Goal: Ask a question: Seek information or help from site administrators or community

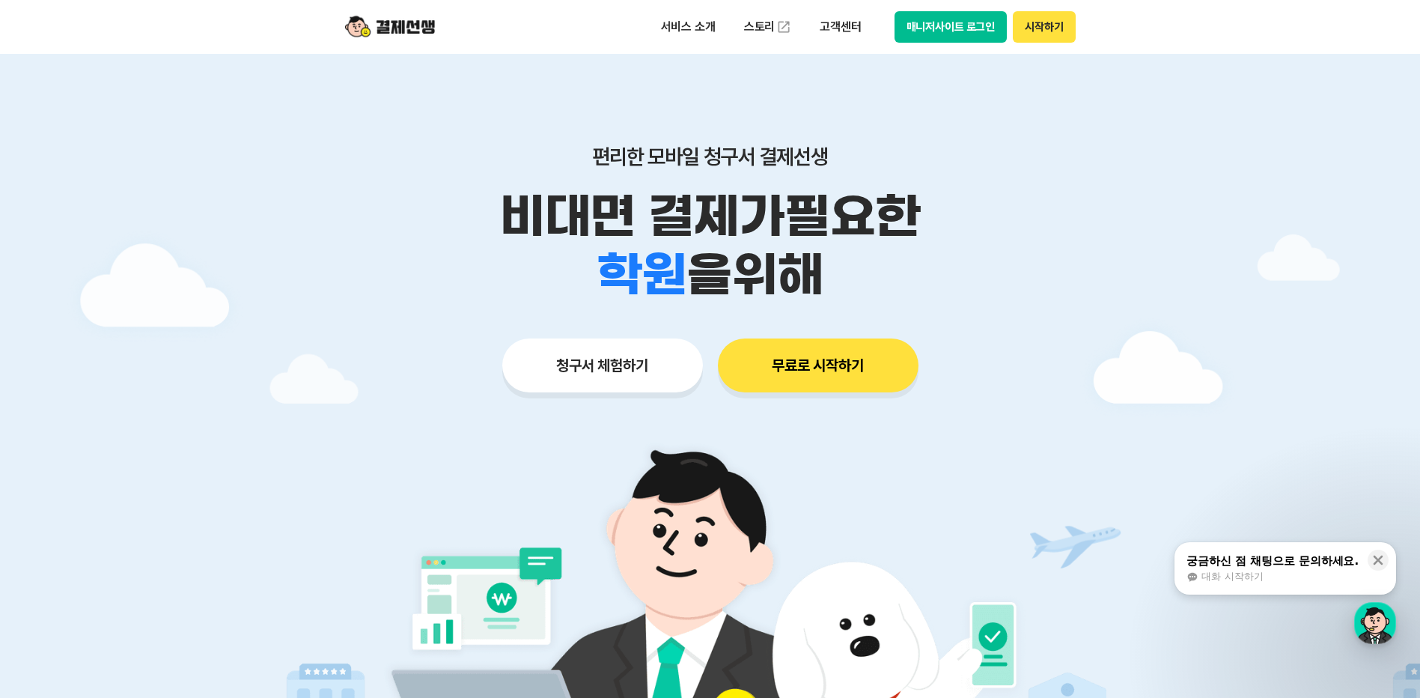
click at [974, 33] on button "매니저사이트 로그인" at bounding box center [951, 26] width 113 height 31
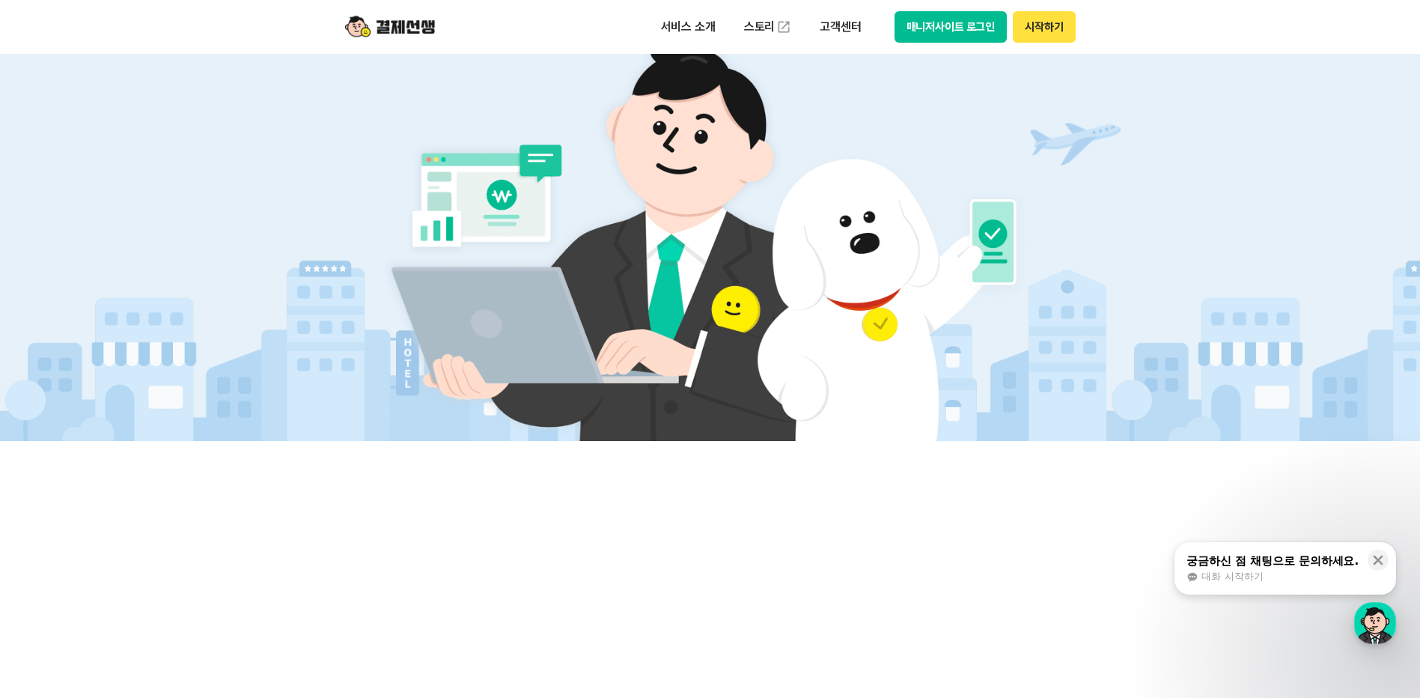
scroll to position [524, 0]
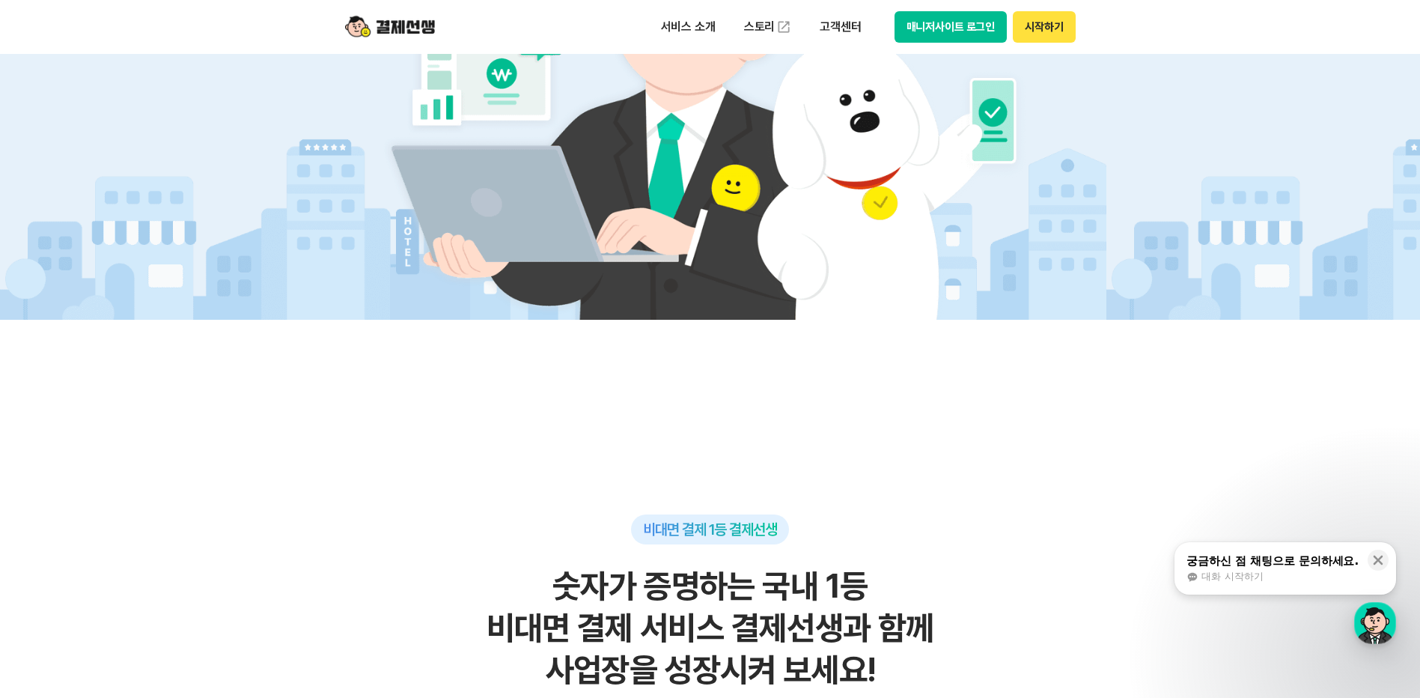
click at [1297, 575] on div "대화 시작하기" at bounding box center [1273, 576] width 172 height 13
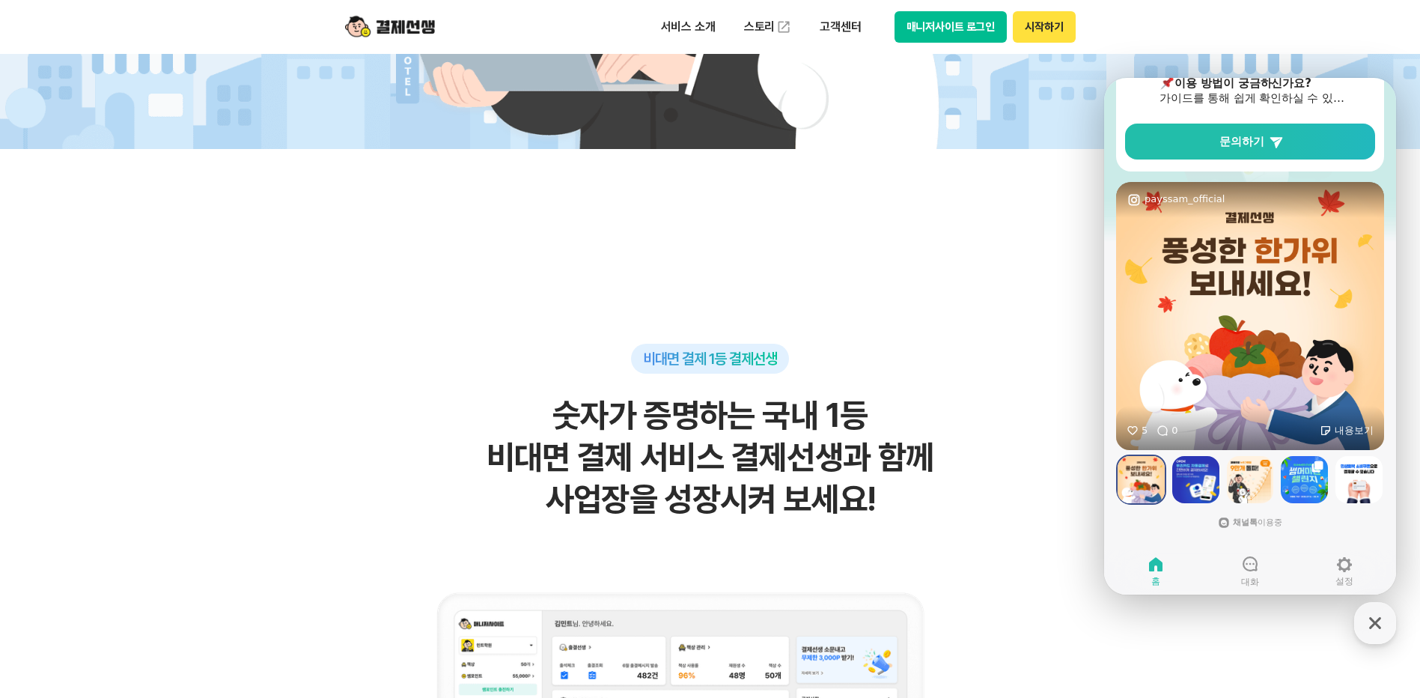
scroll to position [749, 0]
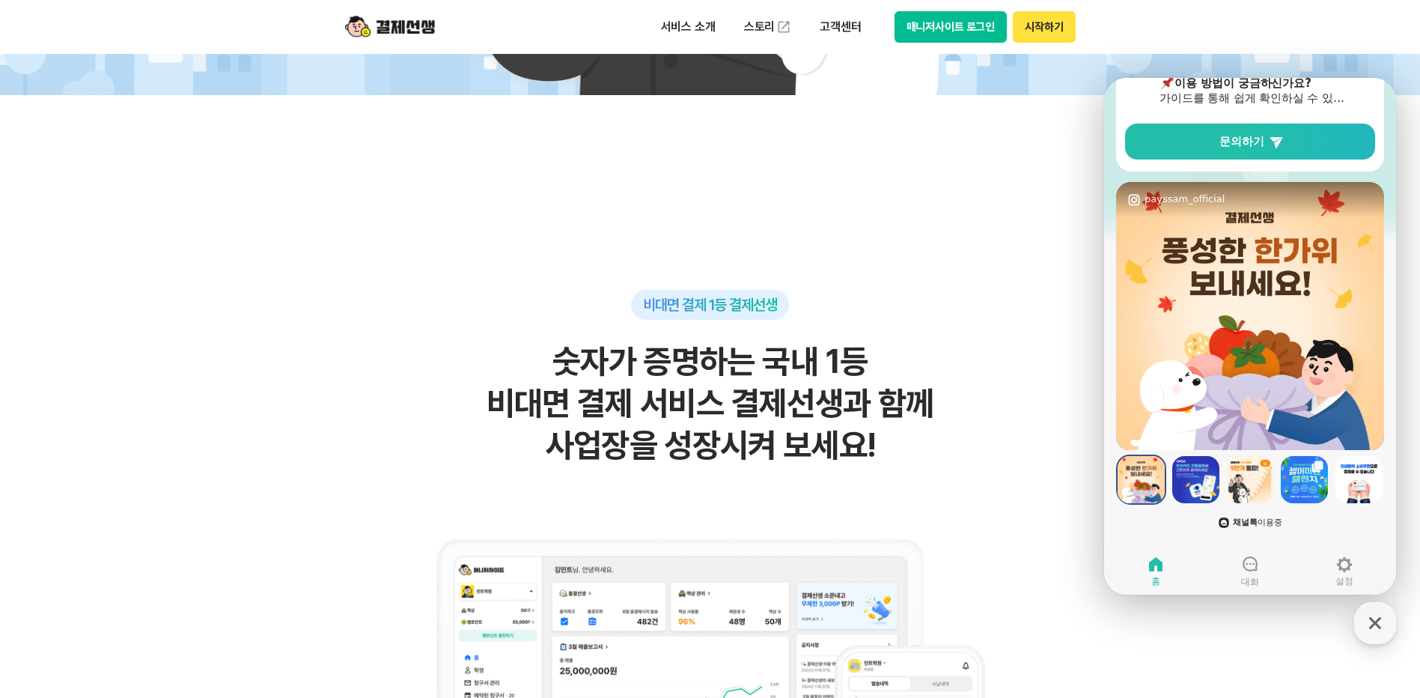
click at [1249, 522] on b "채널톡" at bounding box center [1245, 522] width 25 height 10
click at [1242, 555] on icon at bounding box center [1250, 564] width 18 height 18
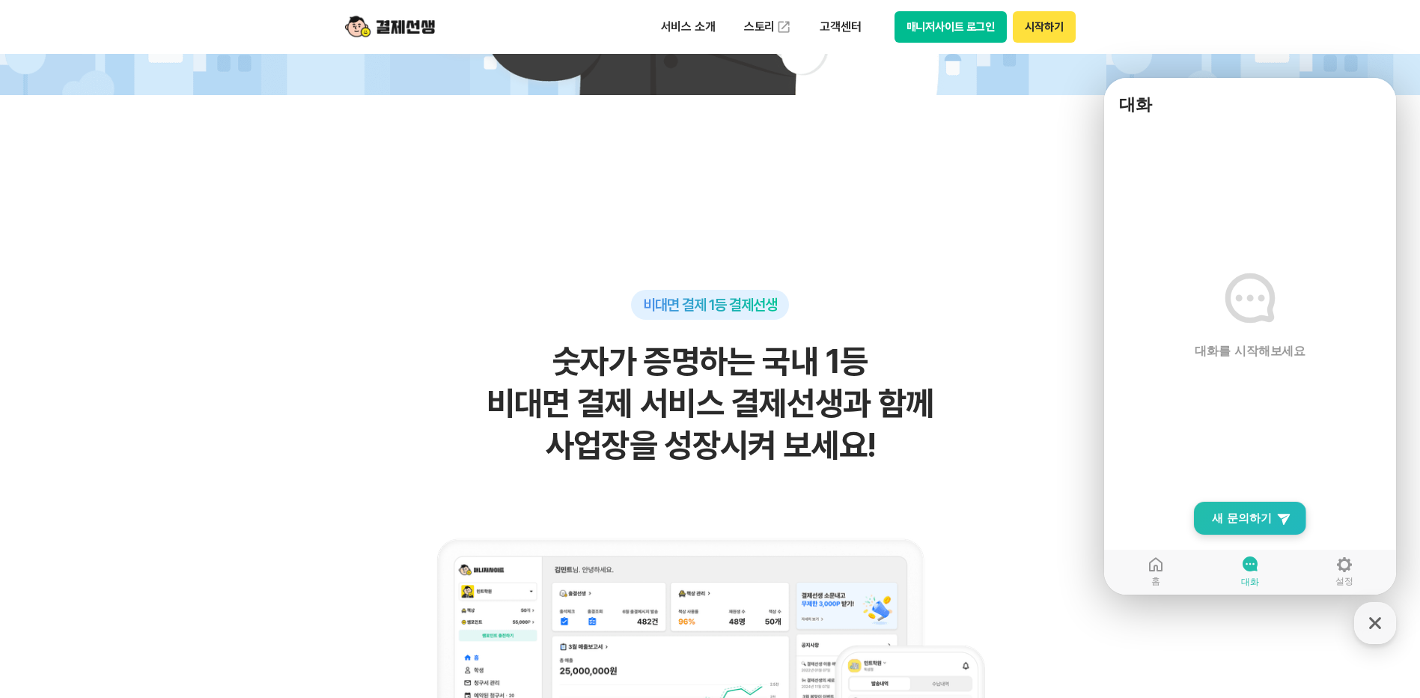
click at [1228, 506] on link "New Chat Button 새 문의하기" at bounding box center [1250, 518] width 112 height 33
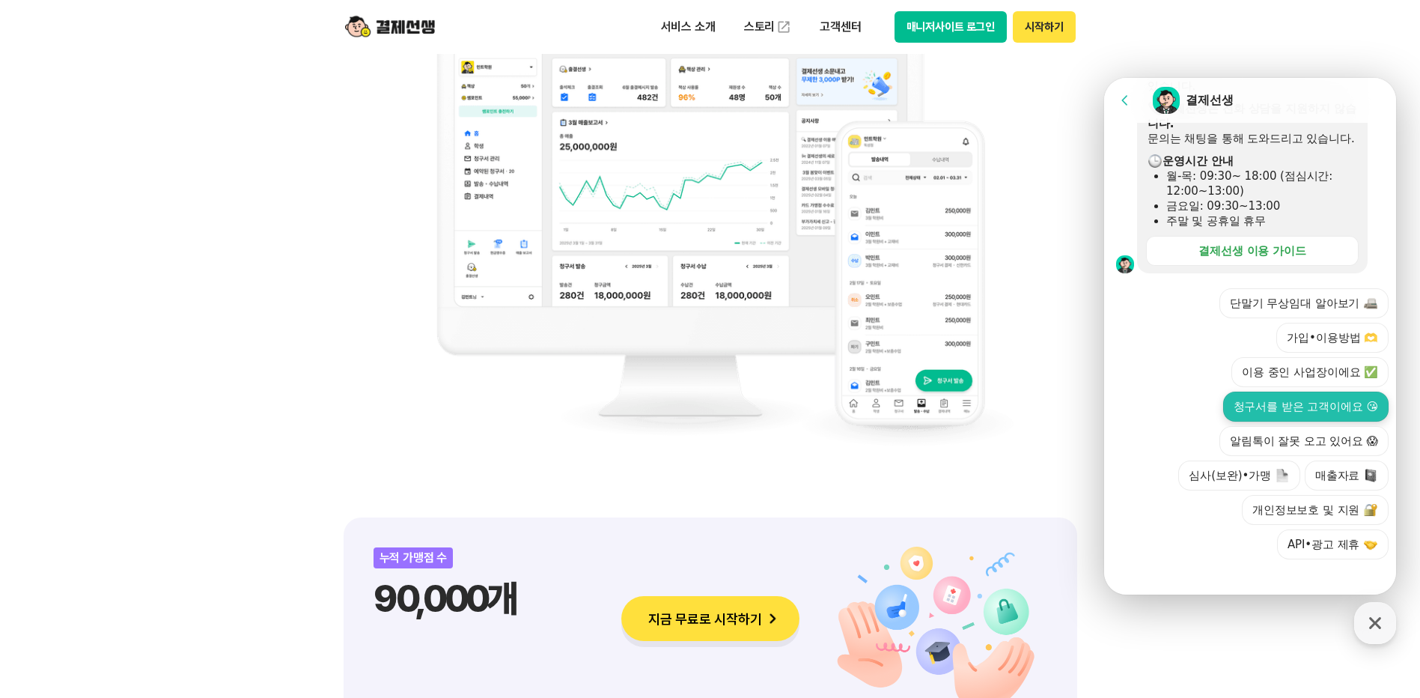
scroll to position [440, 0]
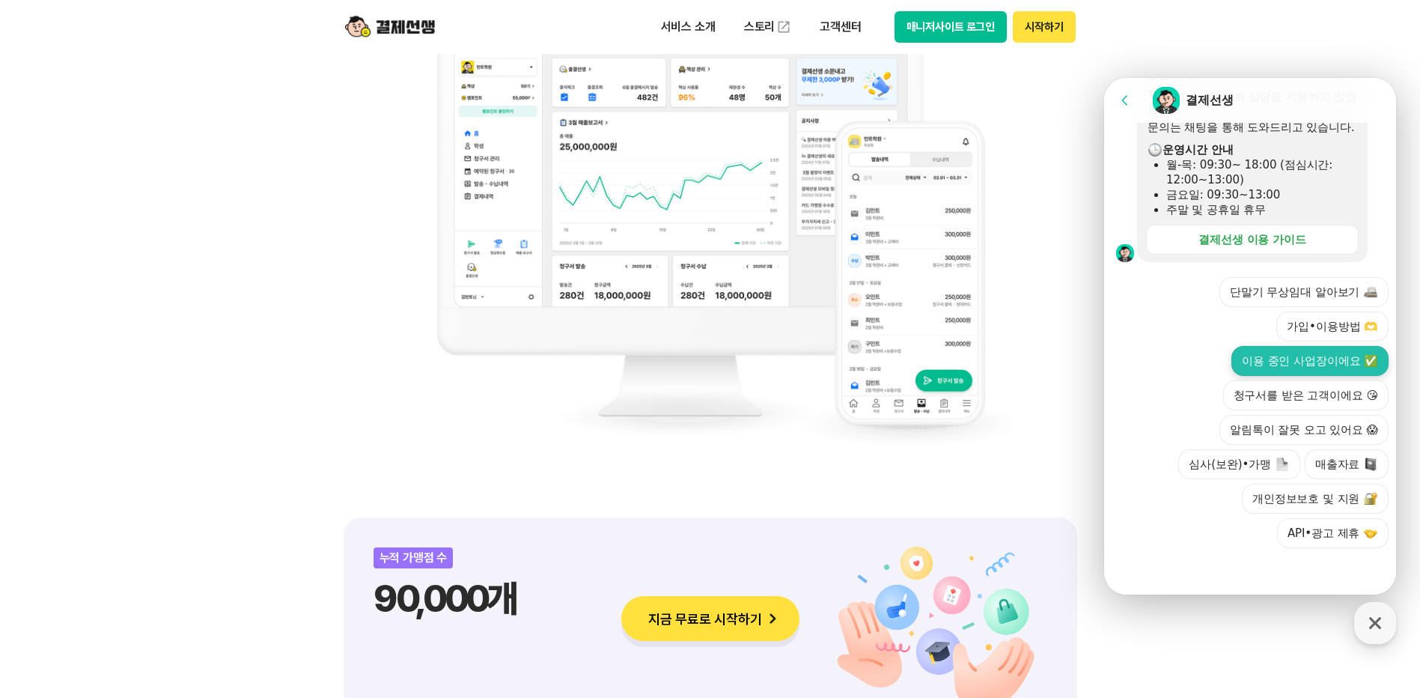
click at [1321, 357] on button "이용 중인 사업장이에요 ✅" at bounding box center [1309, 361] width 157 height 30
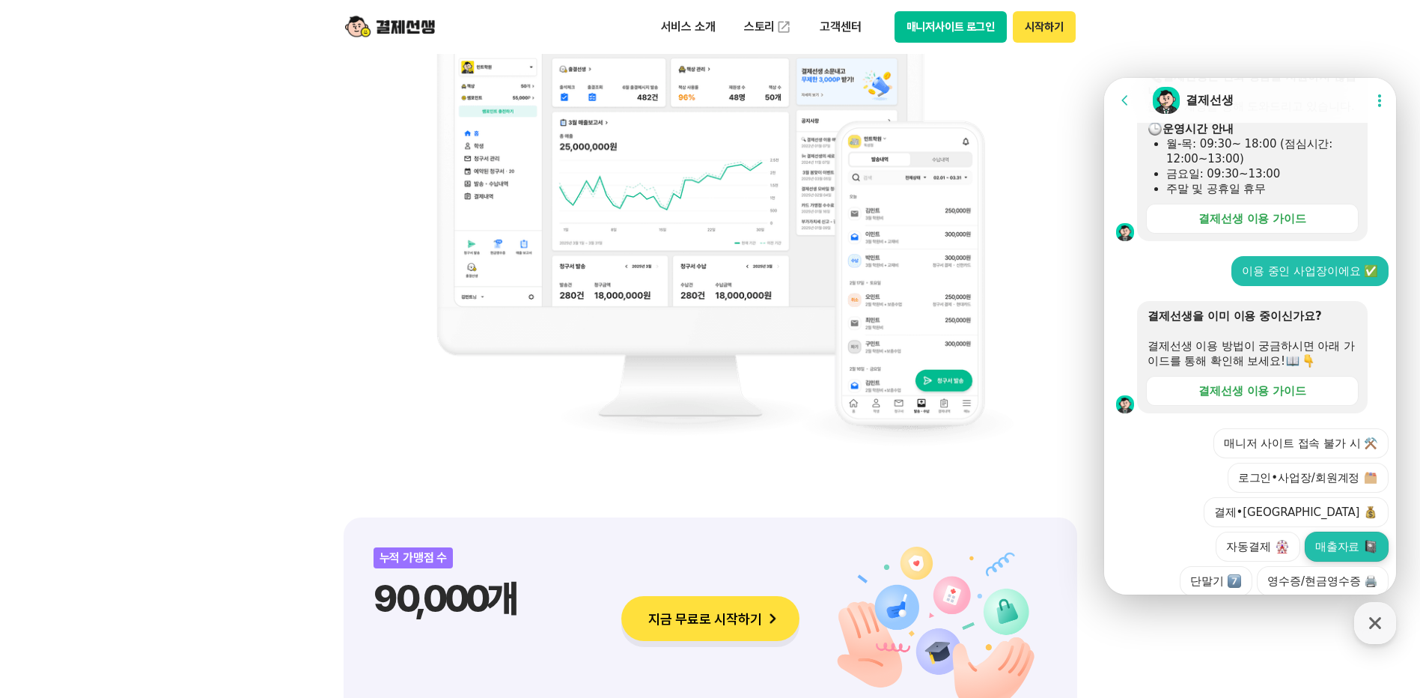
scroll to position [543, 0]
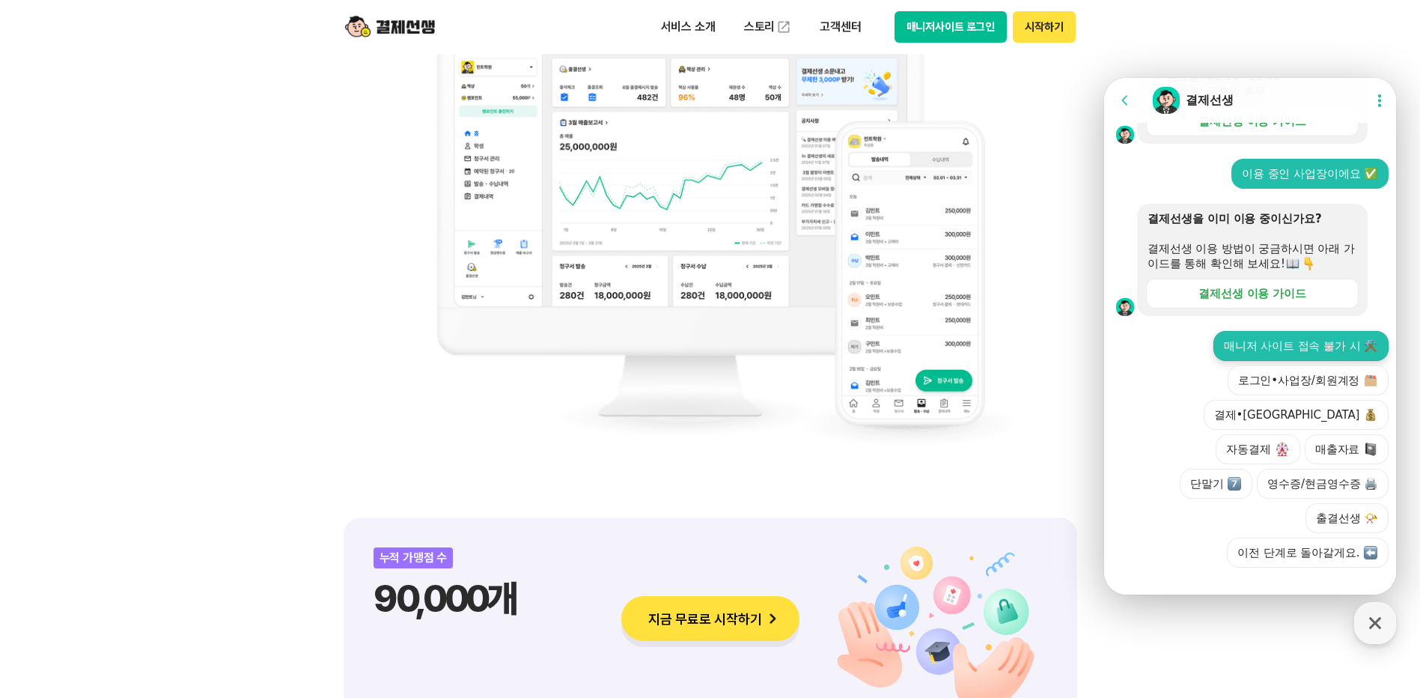
click at [1241, 361] on button "매니저 사이트 접속 불가 시 ⚒️" at bounding box center [1300, 346] width 175 height 30
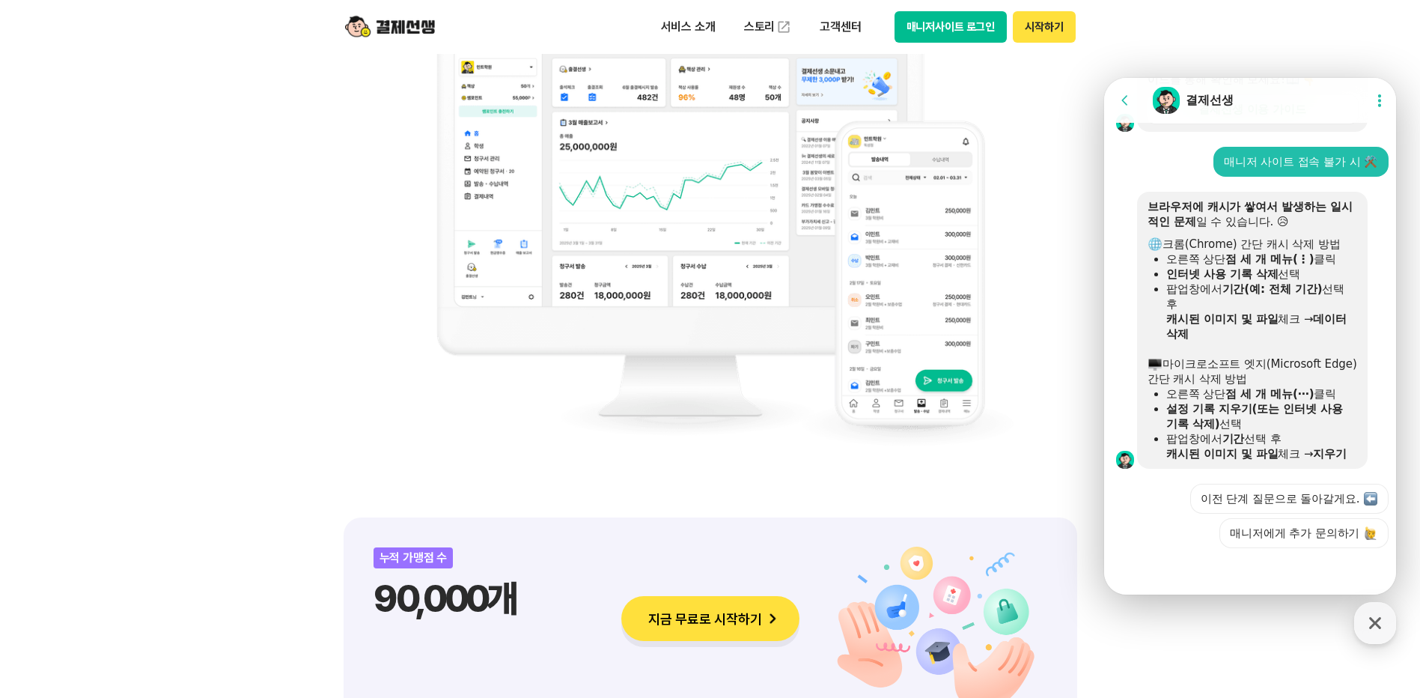
scroll to position [758, 0]
drag, startPoint x: 2503, startPoint y: 79, endPoint x: 1136, endPoint y: 355, distance: 1394.6
click at [1136, 355] on div at bounding box center [1120, 330] width 33 height 277
drag, startPoint x: 1199, startPoint y: 395, endPoint x: 1240, endPoint y: 400, distance: 40.8
click at [1240, 402] on b "설정 기록 지우기(또는 인터넷 사용 기록 삭제)" at bounding box center [1254, 416] width 177 height 28
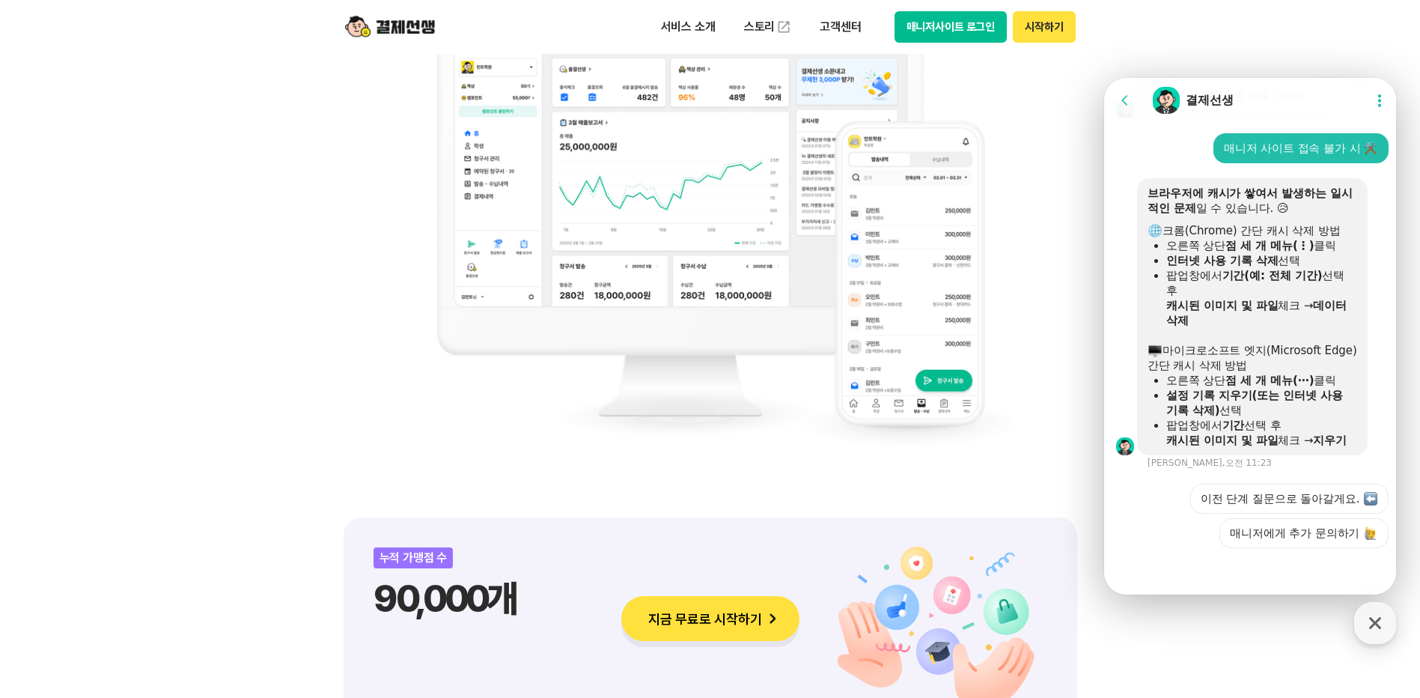
drag, startPoint x: 1240, startPoint y: 400, endPoint x: 1231, endPoint y: 426, distance: 27.5
click at [1231, 433] on b "캐시된 이미지 및 파일" at bounding box center [1222, 439] width 112 height 13
